Goal: Information Seeking & Learning: Understand process/instructions

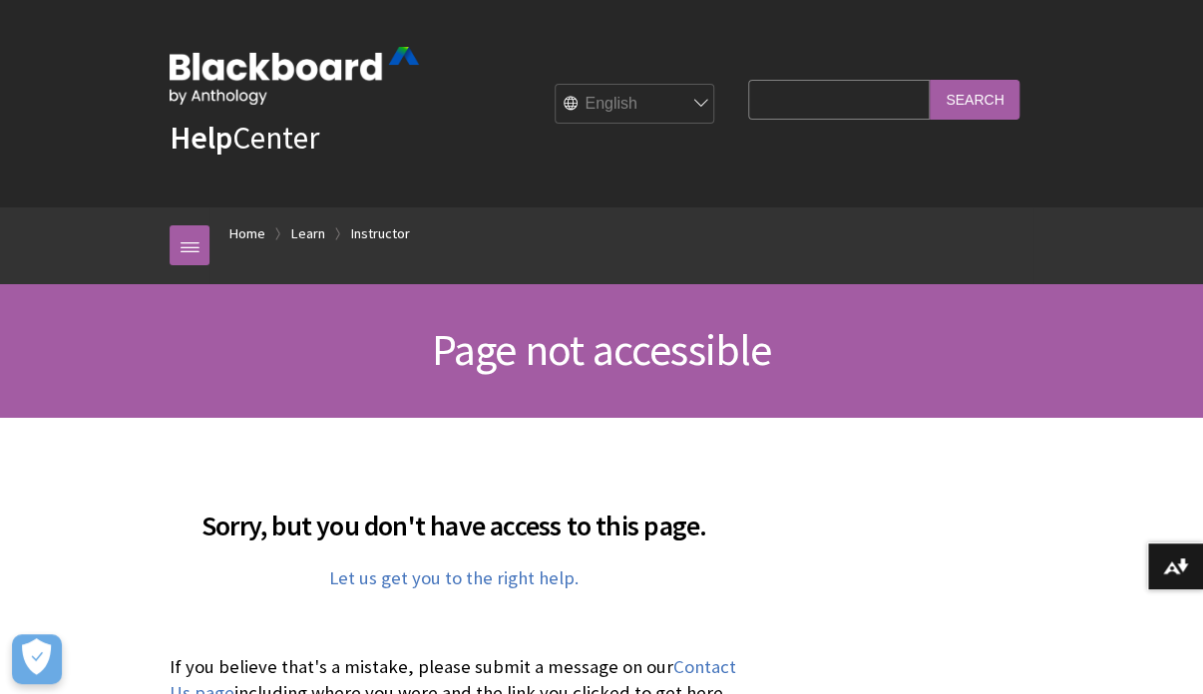
click at [776, 100] on input "Search Query" at bounding box center [839, 99] width 182 height 39
click at [726, 205] on div "Help Center English عربية Català Cymraeg Deutsch Español Suomi Français עברית I…" at bounding box center [602, 103] width 904 height 207
